Goal: Information Seeking & Learning: Learn about a topic

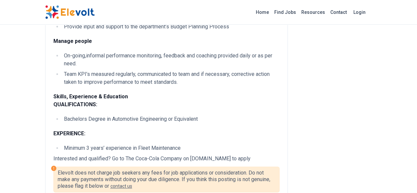
scroll to position [264, 0]
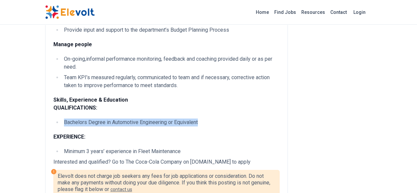
drag, startPoint x: 24, startPoint y: 106, endPoint x: 159, endPoint y: 108, distance: 134.8
click at [159, 118] on li "Bachelors Degree in Automotive Engineering or Equivalent" at bounding box center [170, 122] width 217 height 8
copy li "Bachelors Degree in Automotive Engineering or Equivalent"
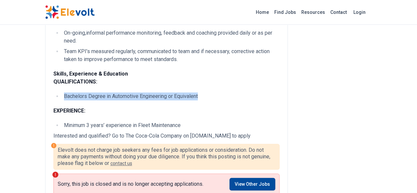
scroll to position [330, 0]
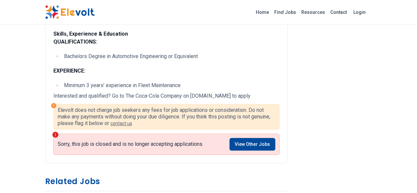
click at [62, 81] on li "Minimum 3 years’ experience in Fleet Maintenance" at bounding box center [170, 85] width 217 height 8
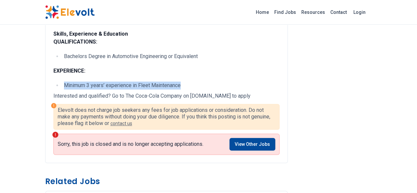
drag, startPoint x: 24, startPoint y: 68, endPoint x: 141, endPoint y: 70, distance: 117.3
click at [141, 81] on li "Minimum 3 years’ experience in Fleet Maintenance" at bounding box center [170, 85] width 217 height 8
copy li "Minimum 3 years’ experience in Fleet Maintenance"
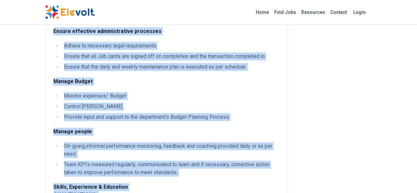
scroll to position [179, 0]
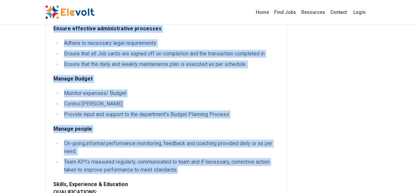
drag, startPoint x: 14, startPoint y: 105, endPoint x: 76, endPoint y: 141, distance: 71.9
click at [99, 153] on div "Key Purpose Statement The Fleet Controller is responsible for supervising fleet…" at bounding box center [166, 68] width 226 height 344
copy div "Manage Fleet maintenance Manage execution of the maintenance Plan for regular m…"
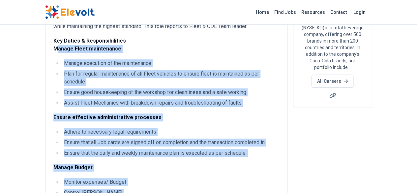
scroll to position [80, 0]
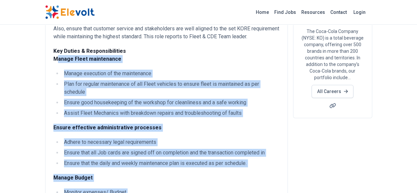
click at [214, 113] on div "Key Purpose Statement The Fleet Controller is responsible for supervising fleet…" at bounding box center [166, 166] width 226 height 344
click at [161, 124] on p "Ensure effective administrative processes" at bounding box center [166, 128] width 226 height 8
click at [125, 124] on p "Ensure effective administrative processes" at bounding box center [166, 128] width 226 height 8
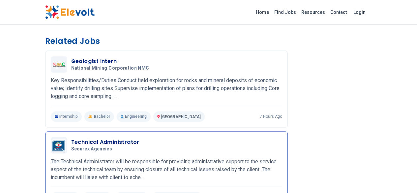
scroll to position [476, 0]
